Goal: Find specific page/section

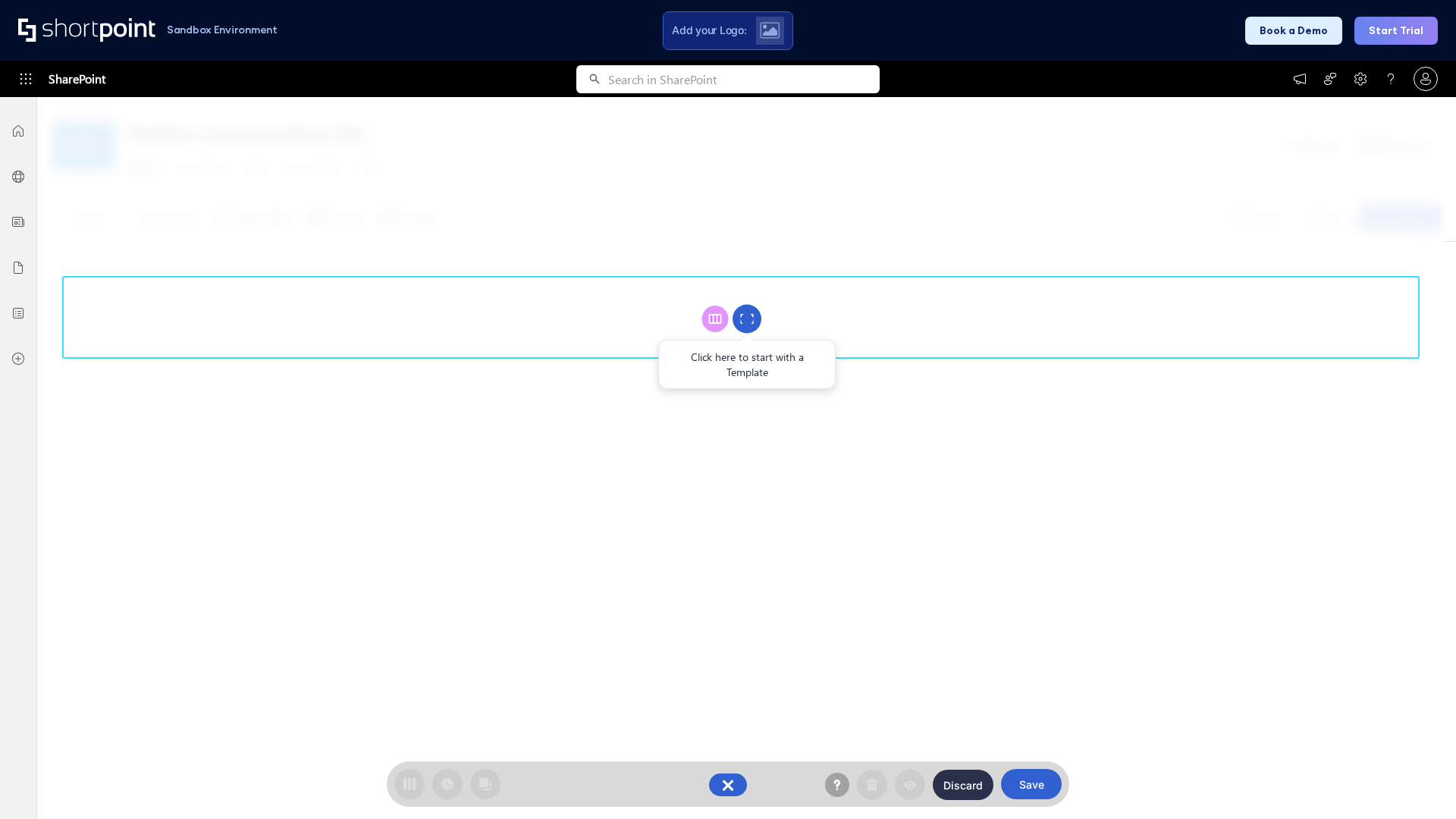
click at [747, 319] on circle at bounding box center [747, 319] width 29 height 29
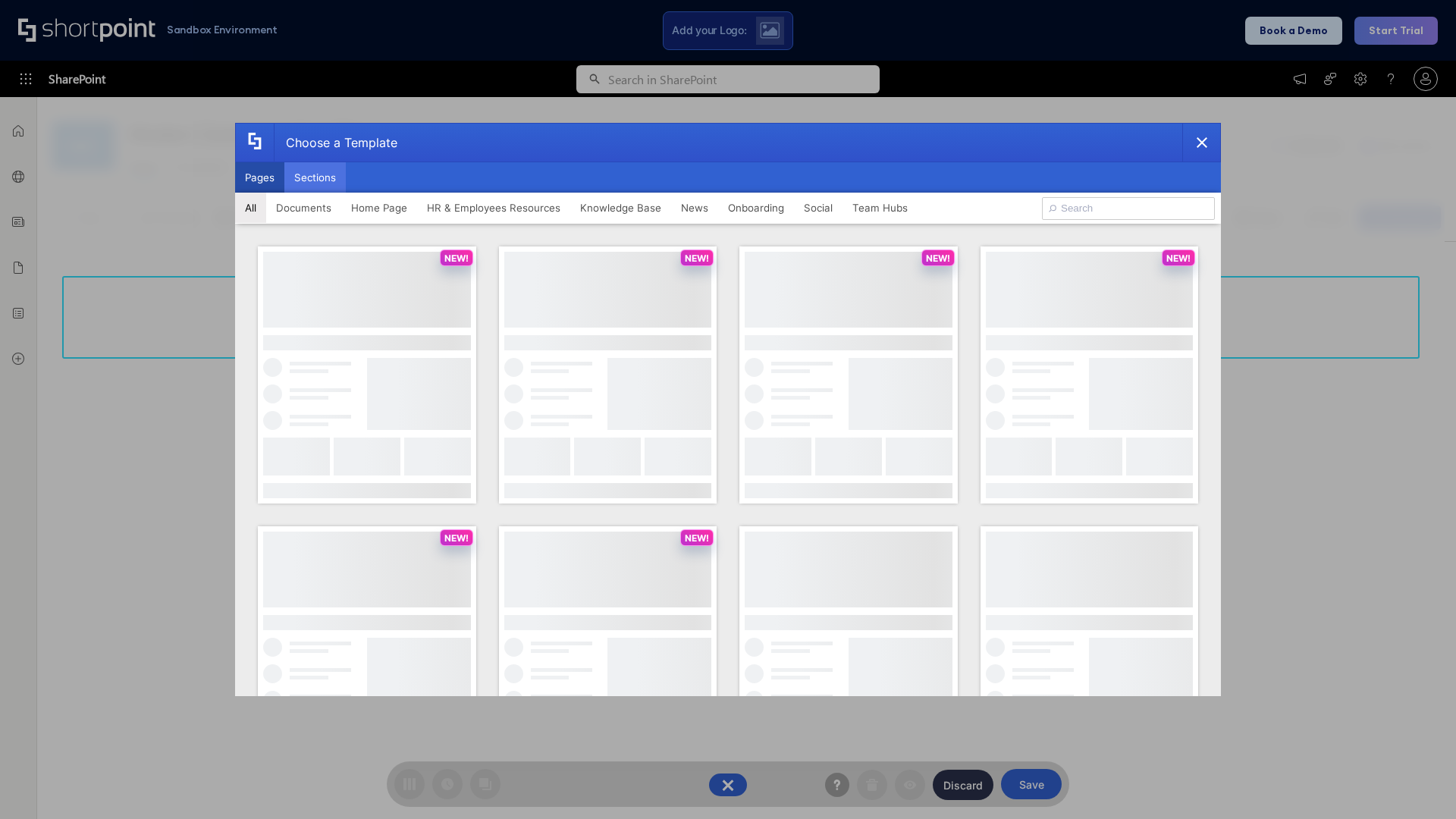
click at [315, 178] on button "Sections" at bounding box center [315, 178] width 62 height 30
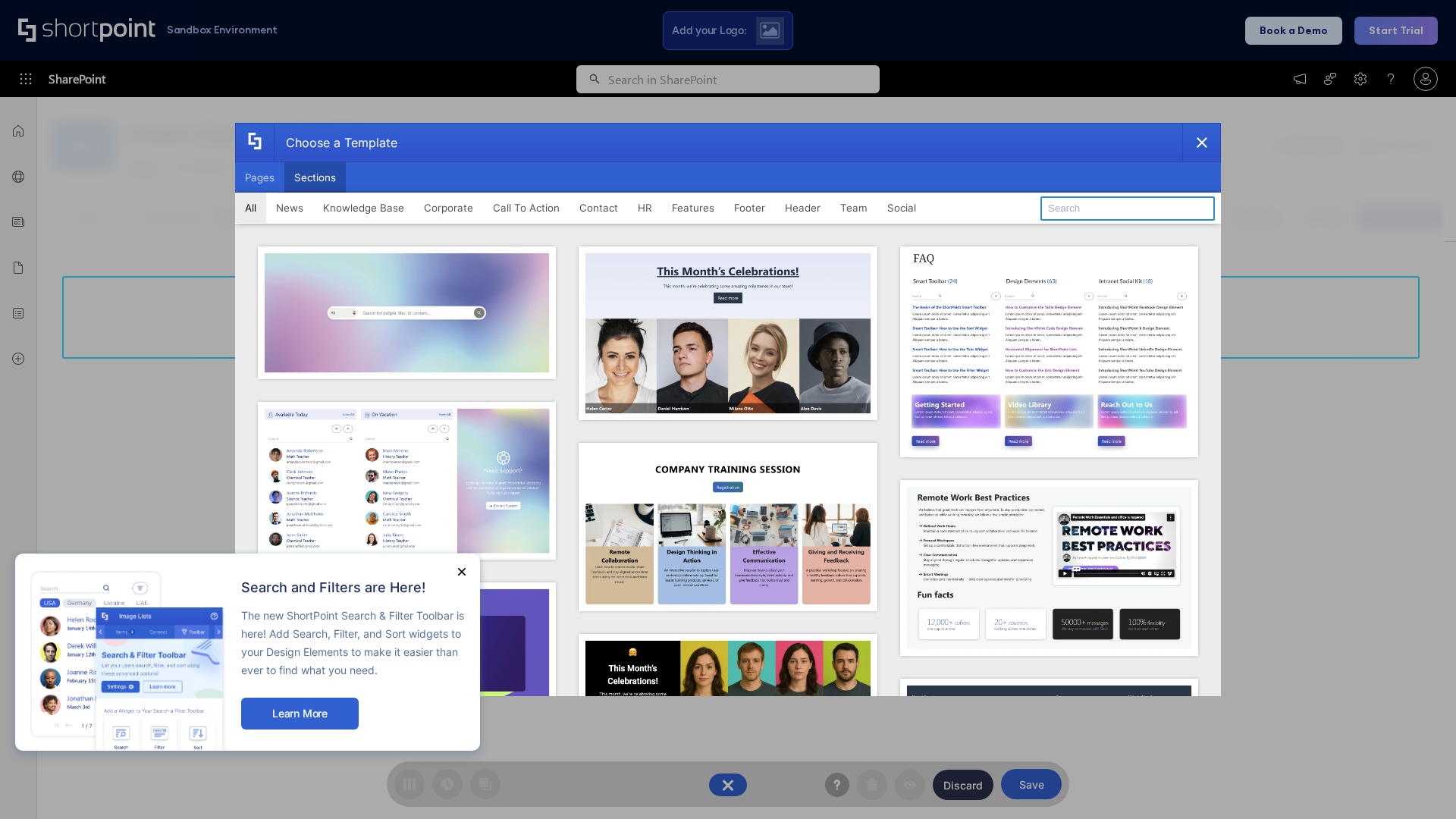
type input "Contact Cta"
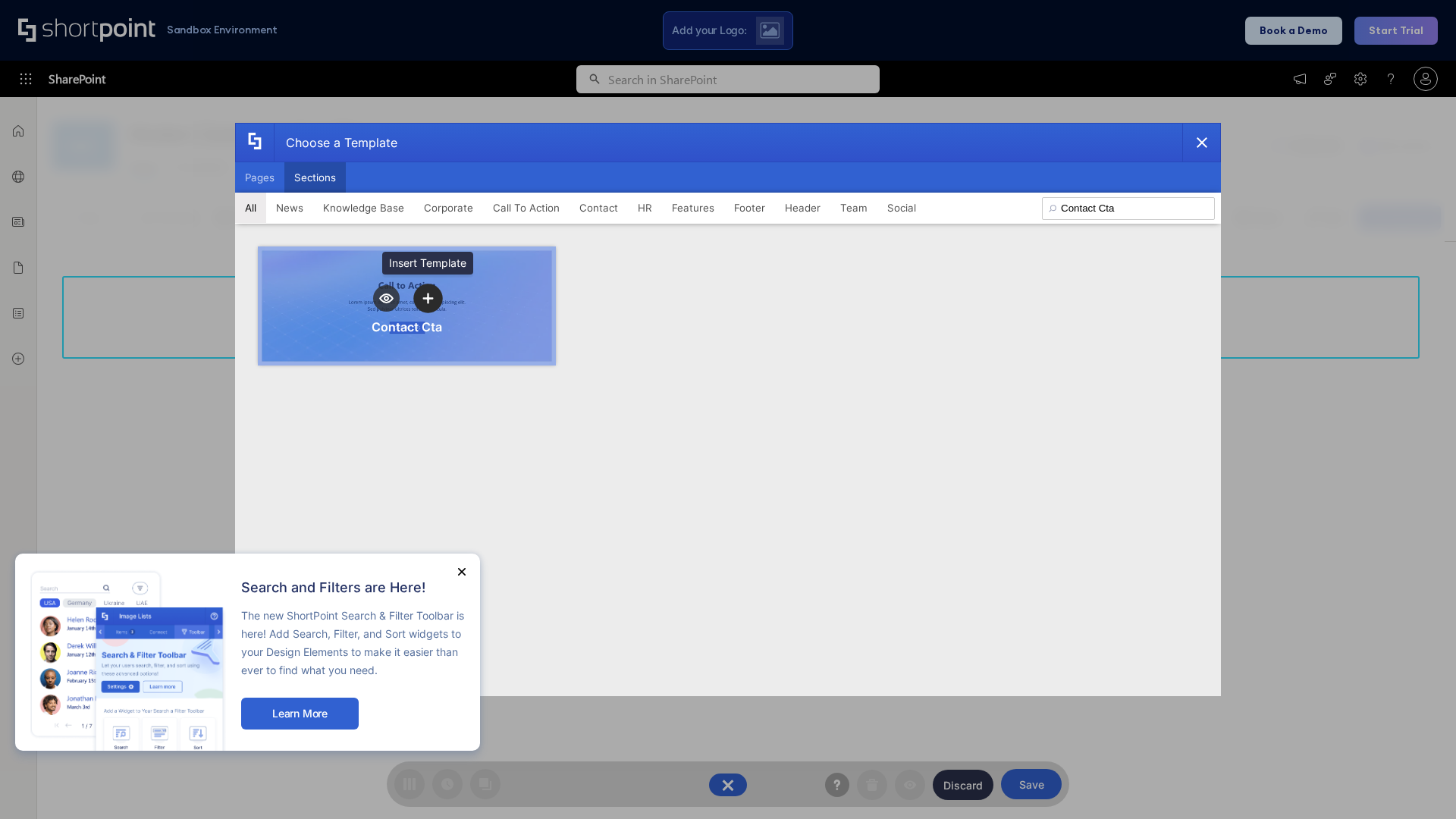
click at [428, 298] on icon "template selector" at bounding box center [428, 298] width 10 height 10
